Goal: Task Accomplishment & Management: Manage account settings

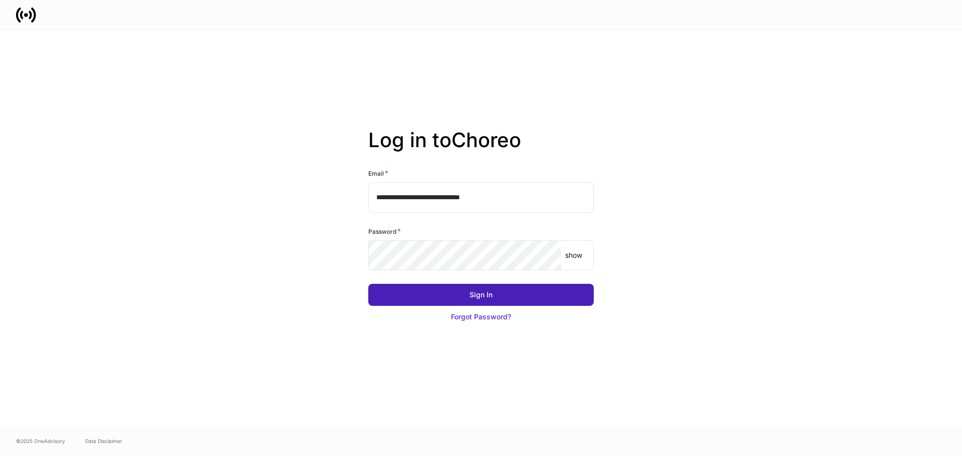
click at [503, 296] on button "Sign In" at bounding box center [480, 295] width 225 height 22
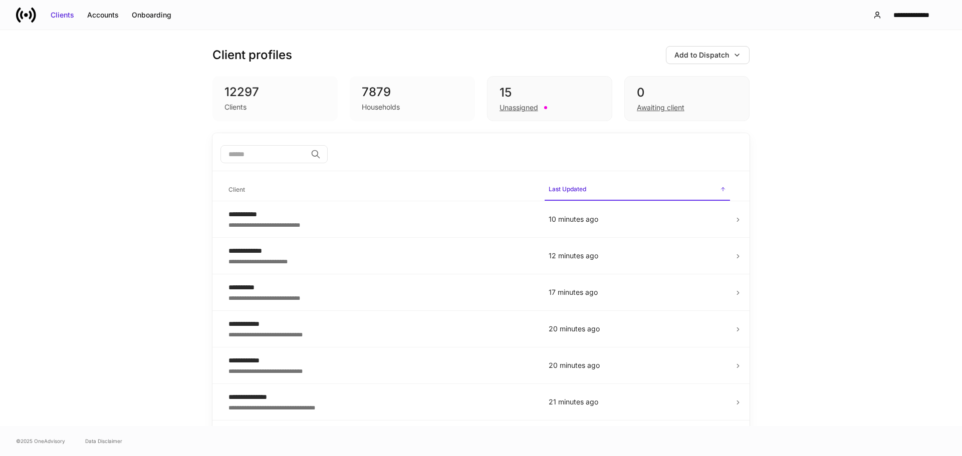
click at [284, 156] on input "search" at bounding box center [263, 154] width 86 height 18
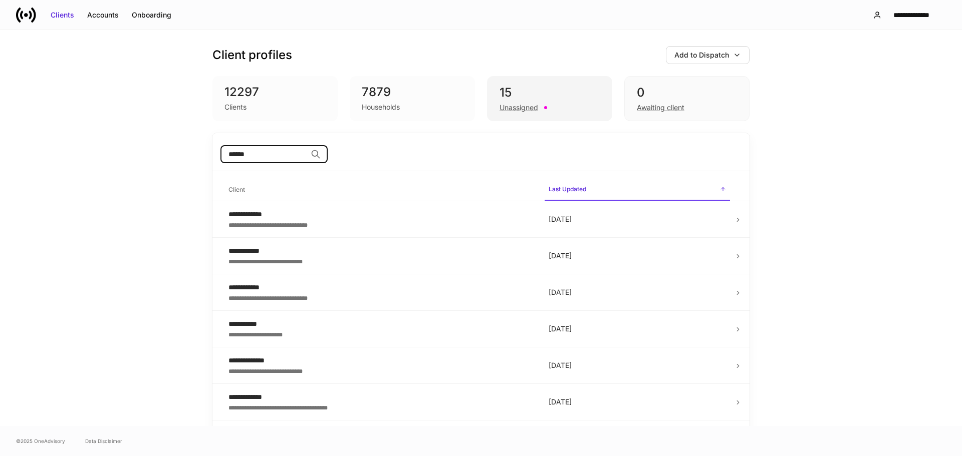
type input "******"
click at [514, 96] on div "15" at bounding box center [550, 93] width 100 height 16
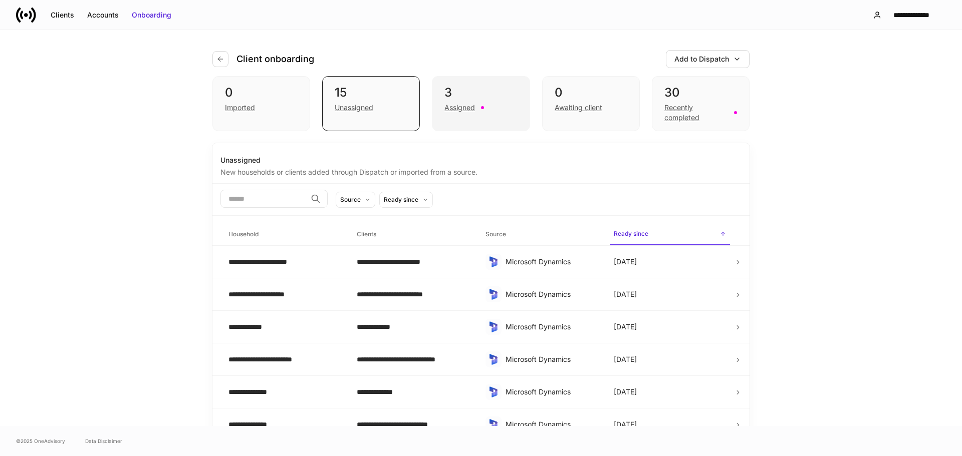
click at [474, 92] on div "3" at bounding box center [480, 93] width 73 height 16
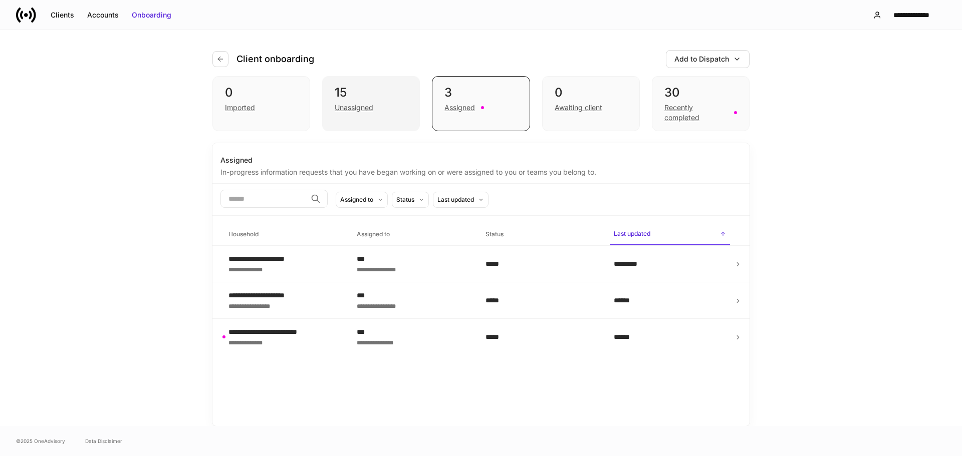
click at [390, 118] on div "15 Unassigned" at bounding box center [371, 103] width 98 height 55
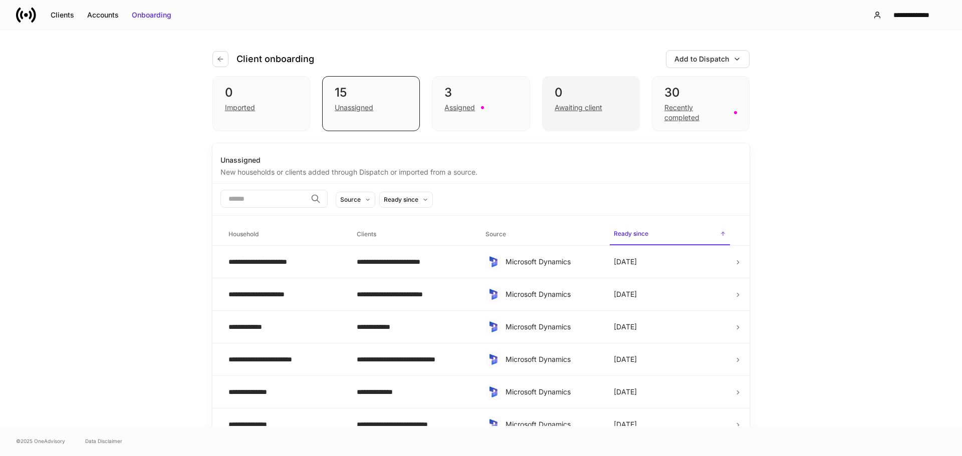
click at [578, 90] on div "0" at bounding box center [591, 93] width 73 height 16
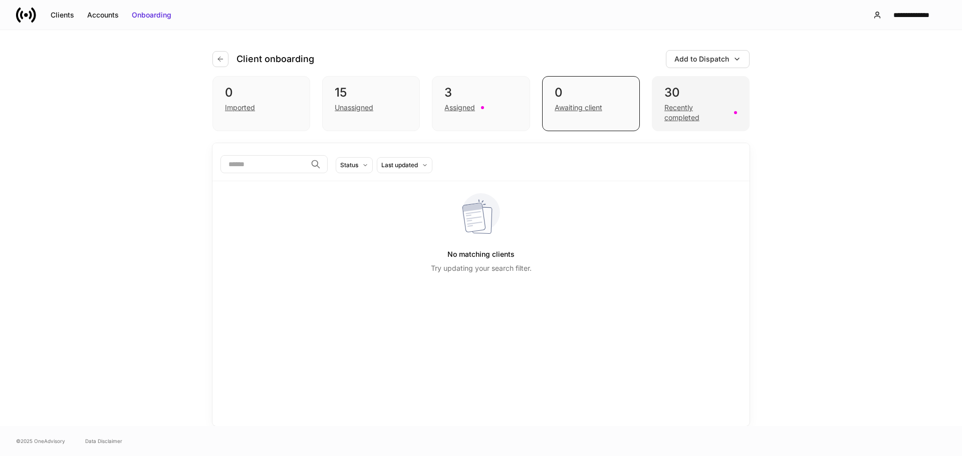
click at [693, 91] on div "30" at bounding box center [700, 93] width 73 height 16
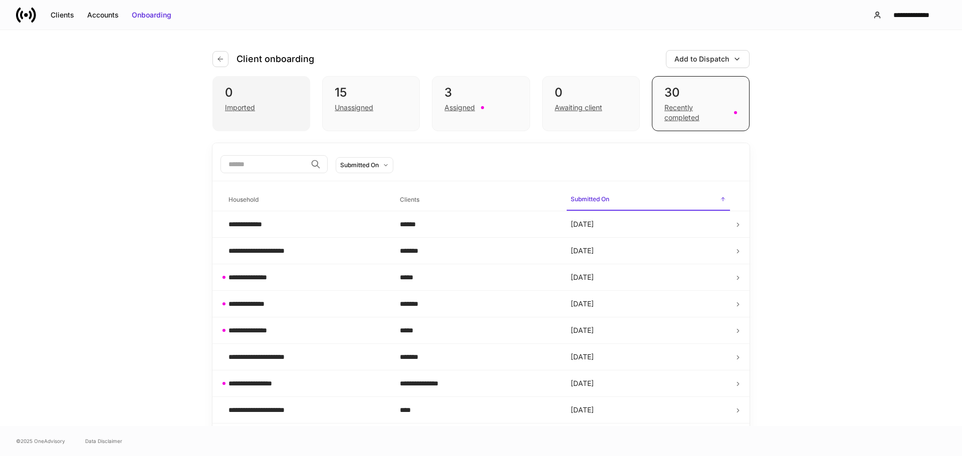
click at [243, 93] on div "0" at bounding box center [261, 93] width 73 height 16
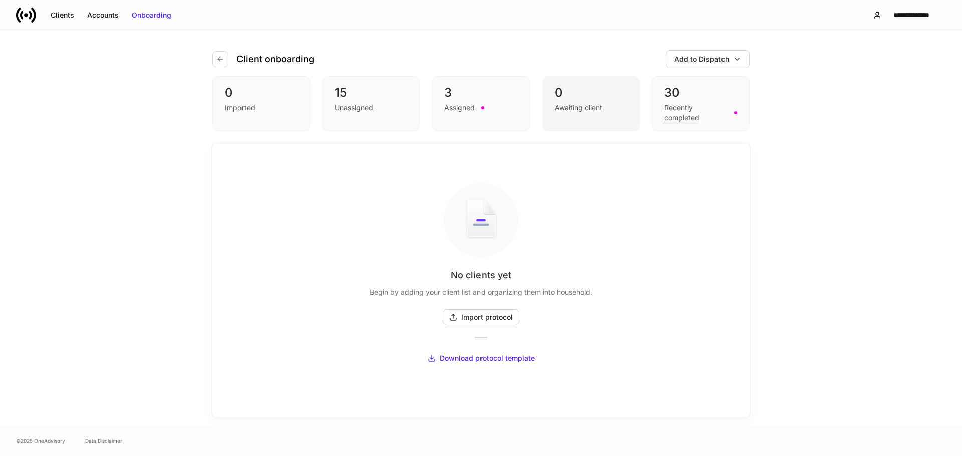
click at [617, 93] on div "0" at bounding box center [591, 93] width 73 height 16
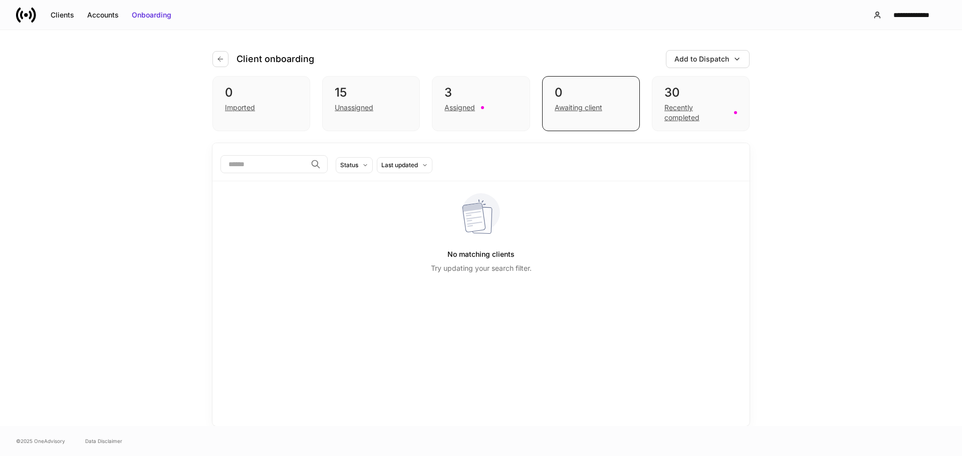
click at [211, 58] on div "Client onboarding Add to Dispatch 0 Imported 15 Unassigned 3 Assigned 0 Awaitin…" at bounding box center [480, 228] width 601 height 396
click at [221, 58] on icon "button" at bounding box center [220, 59] width 8 height 8
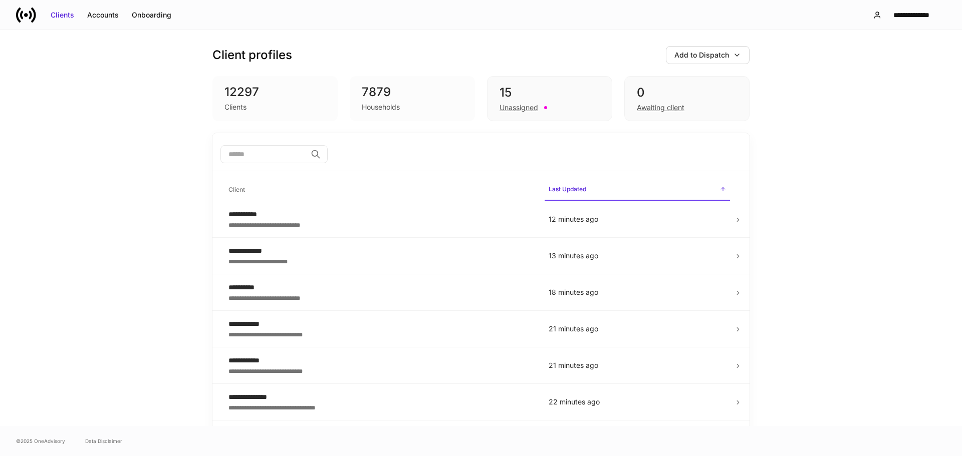
click at [261, 152] on input "search" at bounding box center [263, 154] width 86 height 18
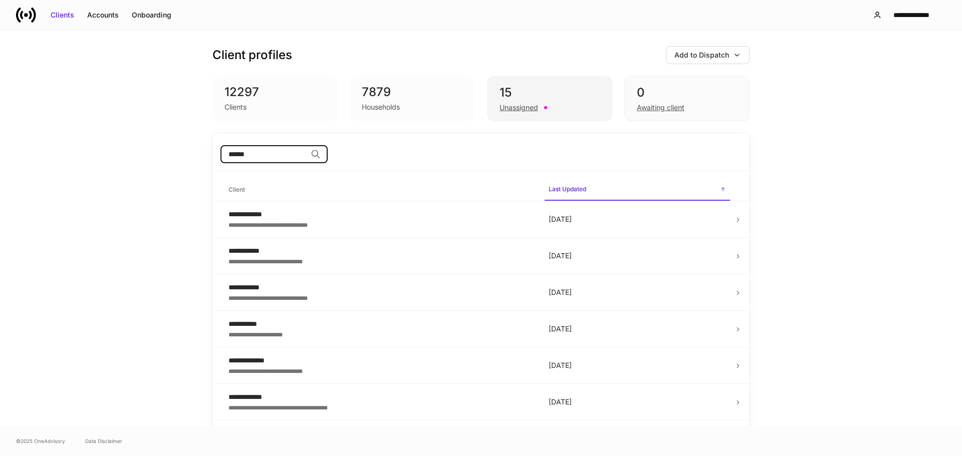
type input "******"
click at [536, 96] on div "15" at bounding box center [550, 93] width 100 height 16
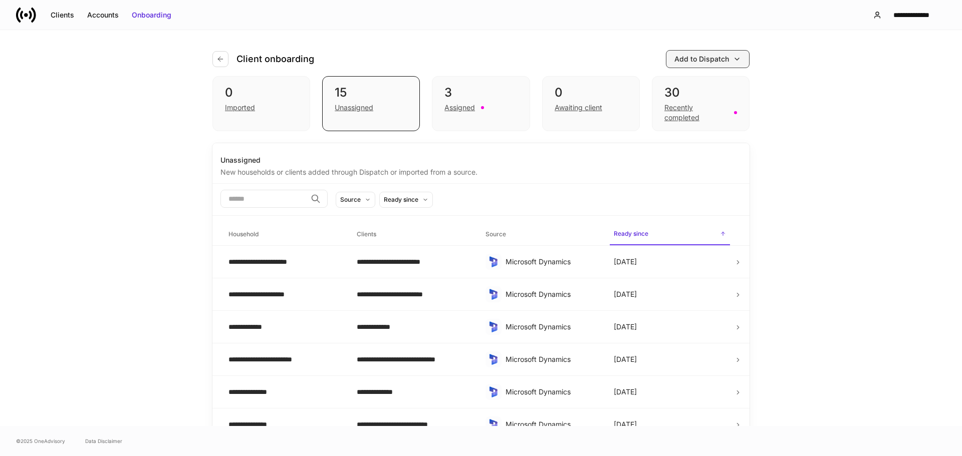
click at [703, 55] on div "Add to Dispatch" at bounding box center [701, 59] width 55 height 10
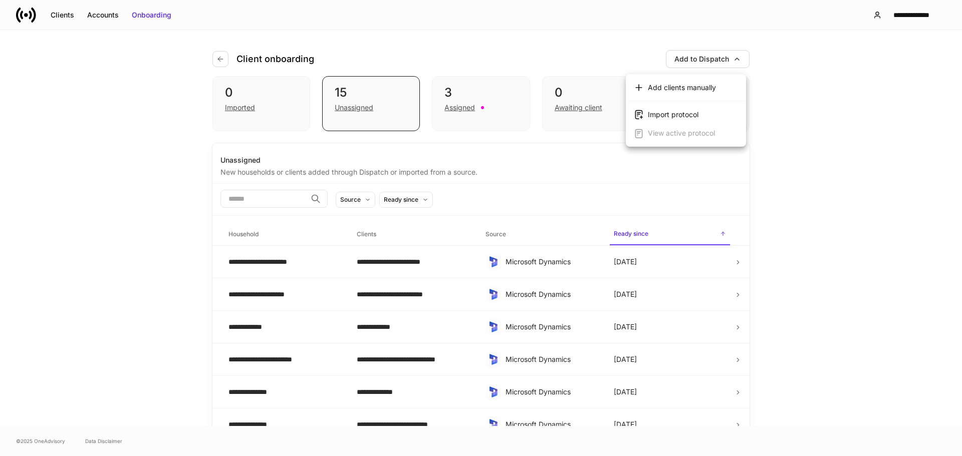
click at [618, 46] on div at bounding box center [481, 228] width 962 height 456
click at [116, 15] on div "Accounts" at bounding box center [103, 15] width 32 height 10
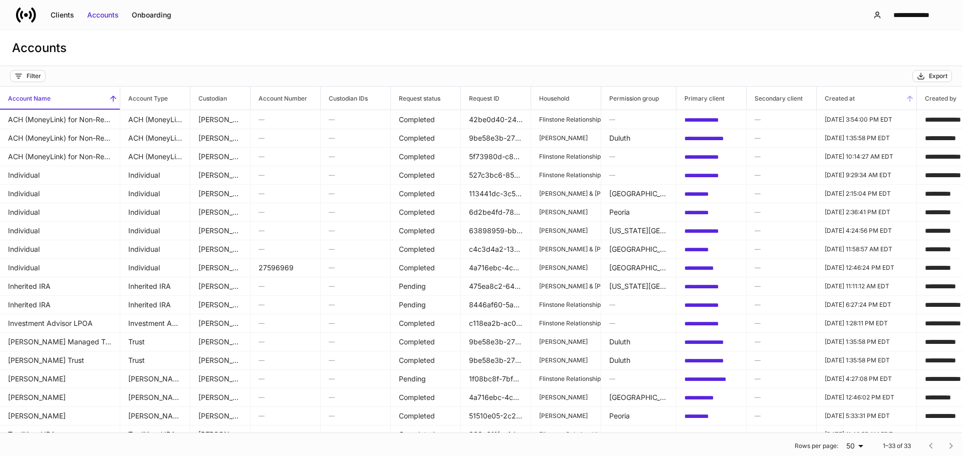
click at [850, 91] on span "Created at" at bounding box center [867, 98] width 100 height 23
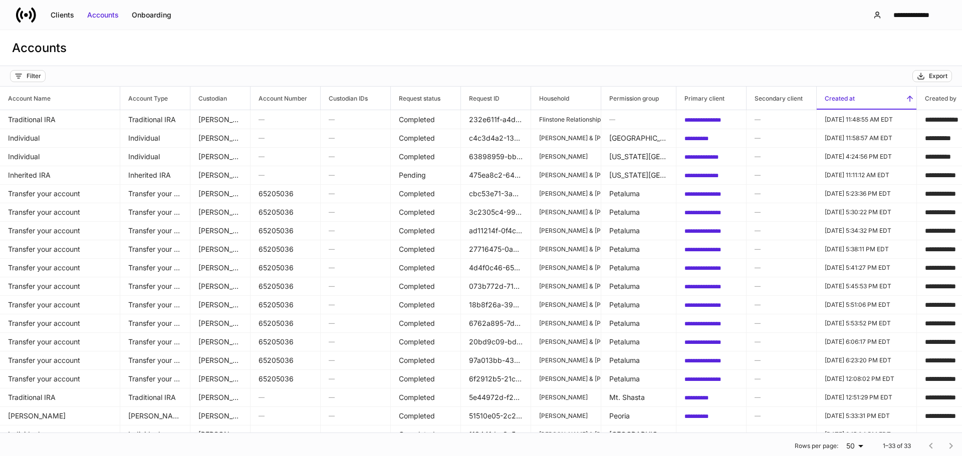
click at [865, 97] on span "Created at" at bounding box center [867, 98] width 100 height 23
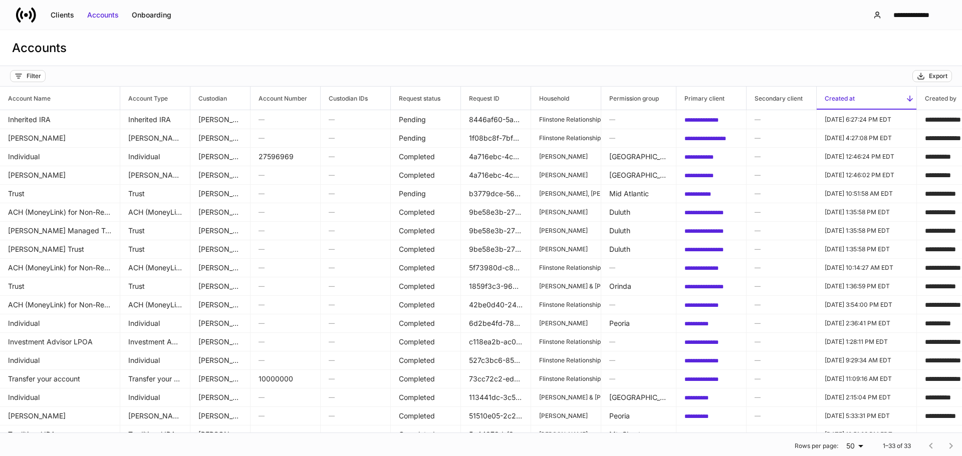
drag, startPoint x: 145, startPoint y: 16, endPoint x: 214, endPoint y: 16, distance: 68.6
click at [145, 16] on div "Onboarding" at bounding box center [152, 15] width 40 height 10
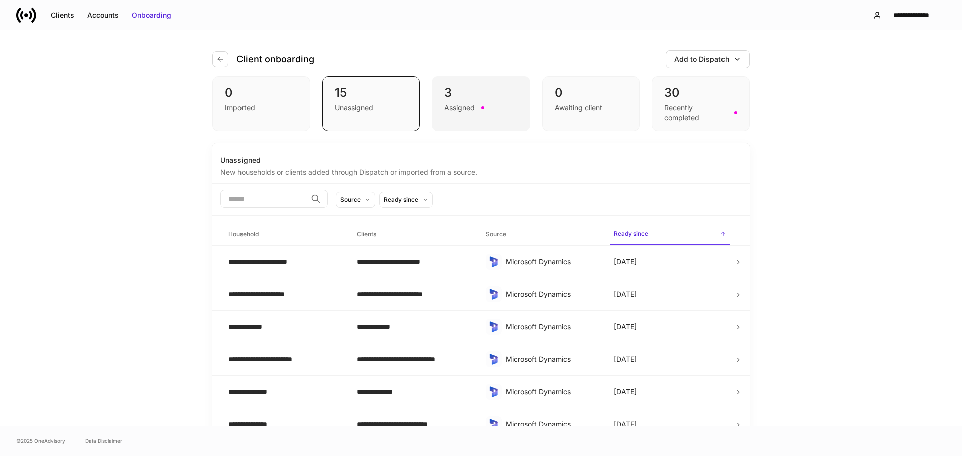
click at [462, 92] on div "3" at bounding box center [480, 93] width 73 height 16
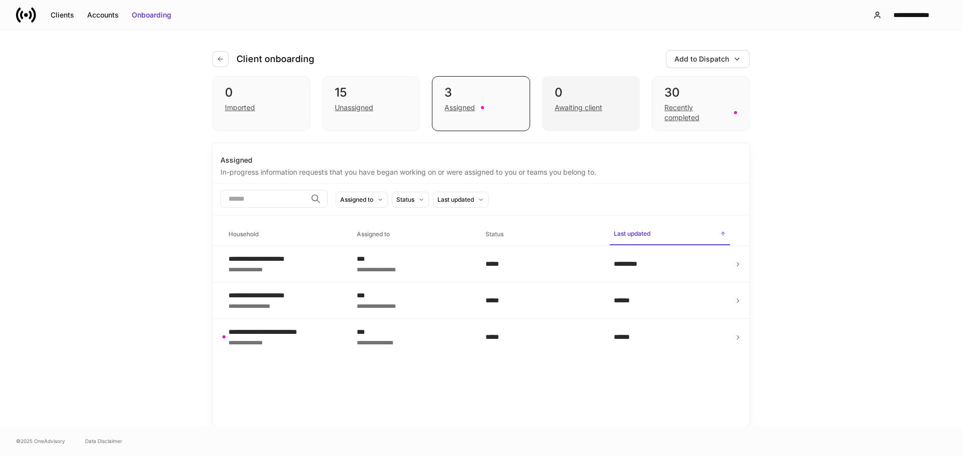
click at [622, 89] on div "0" at bounding box center [591, 93] width 73 height 16
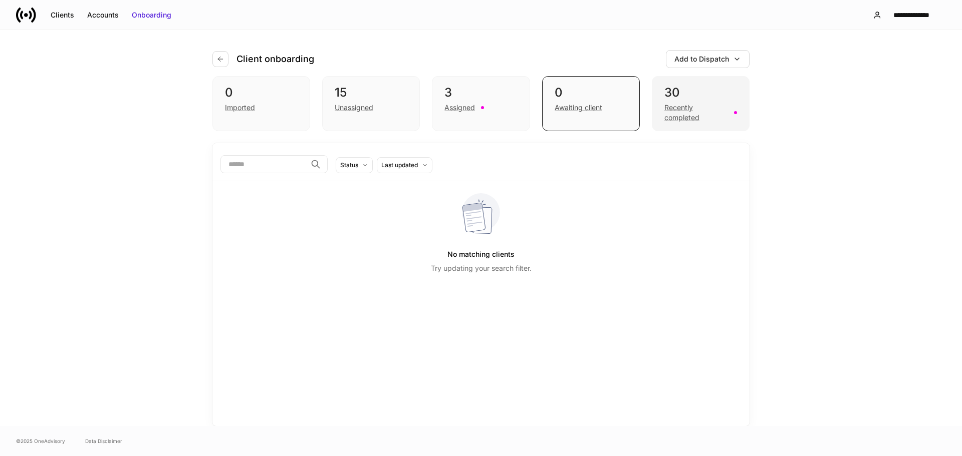
click at [702, 89] on div "30" at bounding box center [700, 93] width 73 height 16
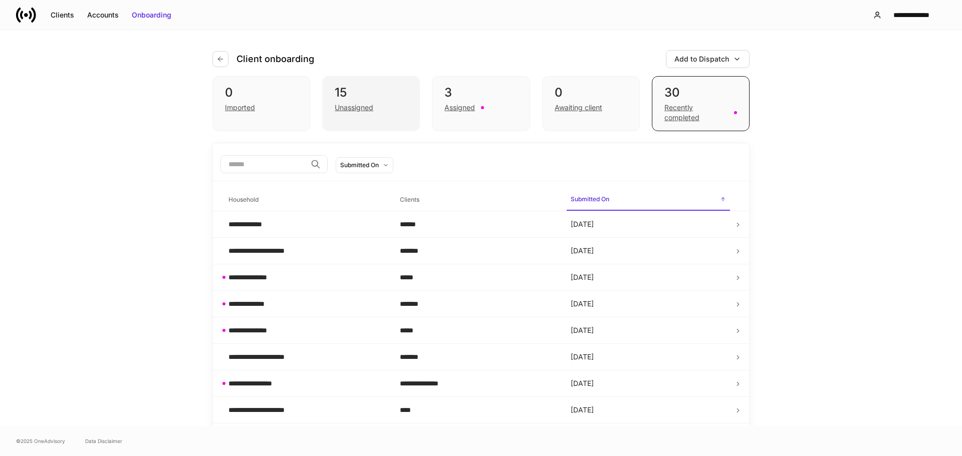
click at [390, 92] on div "15" at bounding box center [371, 93] width 73 height 16
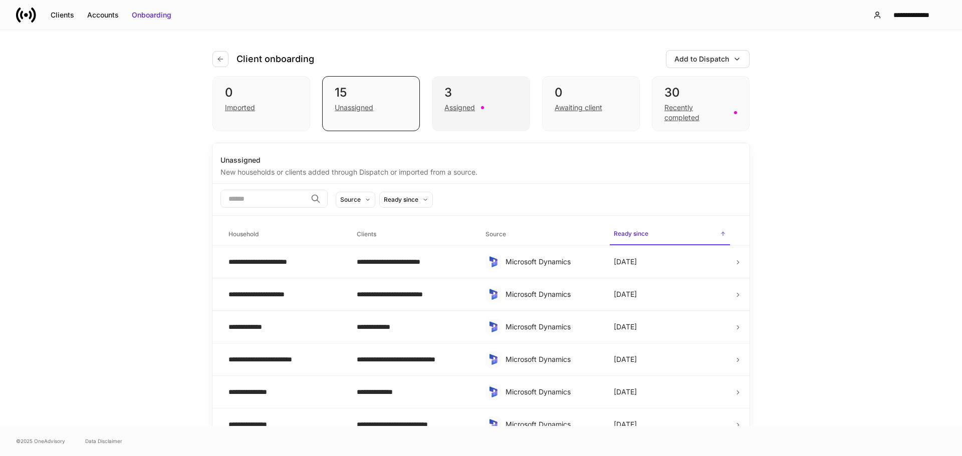
click at [464, 87] on div "3" at bounding box center [480, 93] width 73 height 16
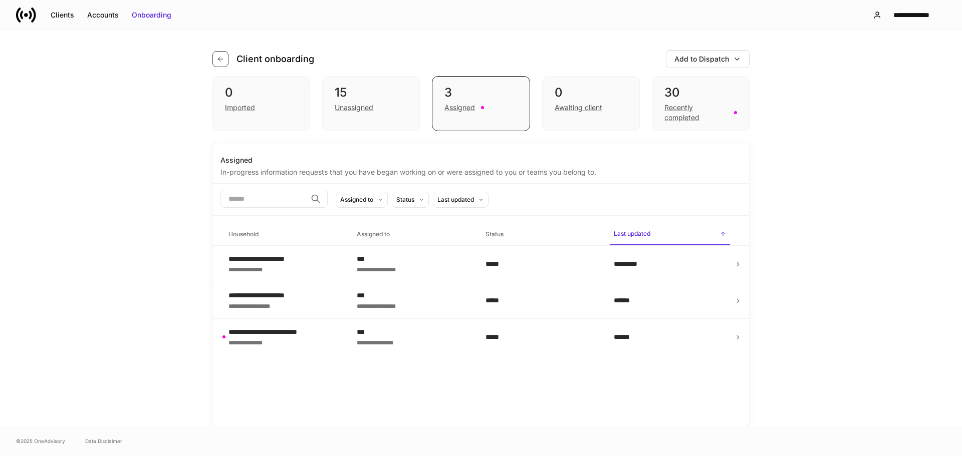
click at [220, 59] on icon "button" at bounding box center [220, 59] width 5 height 5
